Goal: Task Accomplishment & Management: Use online tool/utility

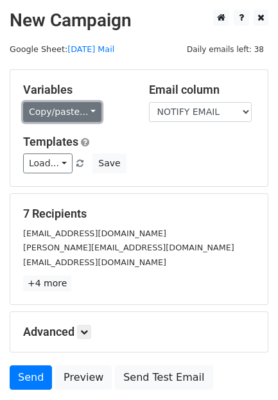
click at [60, 108] on link "Copy/paste..." at bounding box center [62, 112] width 78 height 20
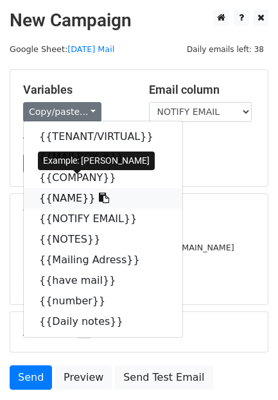
click at [45, 188] on link "{{NAME}}" at bounding box center [103, 198] width 158 height 21
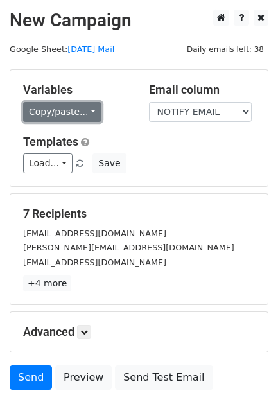
click at [35, 108] on link "Copy/paste..." at bounding box center [62, 112] width 78 height 20
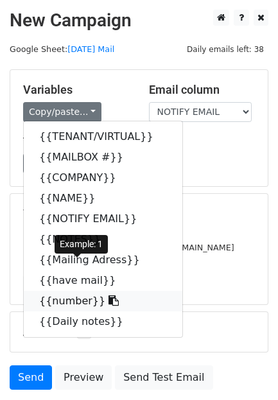
click at [36, 291] on link "{{number}}" at bounding box center [103, 301] width 158 height 21
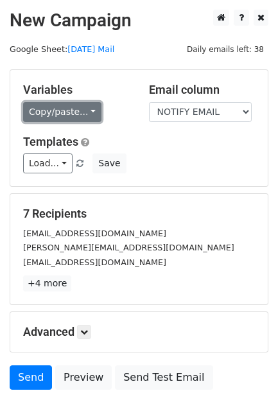
click at [54, 105] on link "Copy/paste..." at bounding box center [62, 112] width 78 height 20
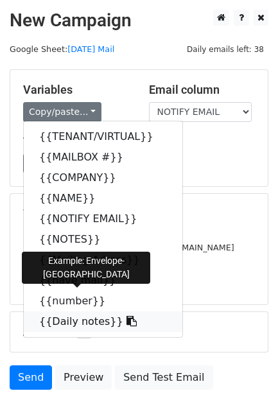
click at [56, 311] on link "{{Daily notes}}" at bounding box center [103, 321] width 158 height 21
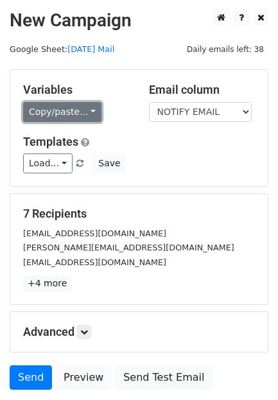
click at [33, 107] on link "Copy/paste..." at bounding box center [62, 112] width 78 height 20
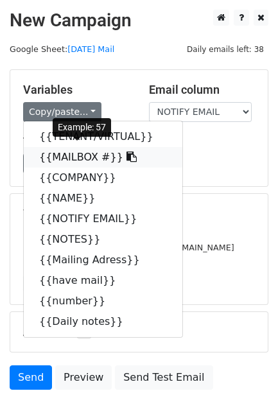
click at [102, 147] on link "{{MAILBOX #}}" at bounding box center [103, 157] width 158 height 21
